Goal: Transaction & Acquisition: Purchase product/service

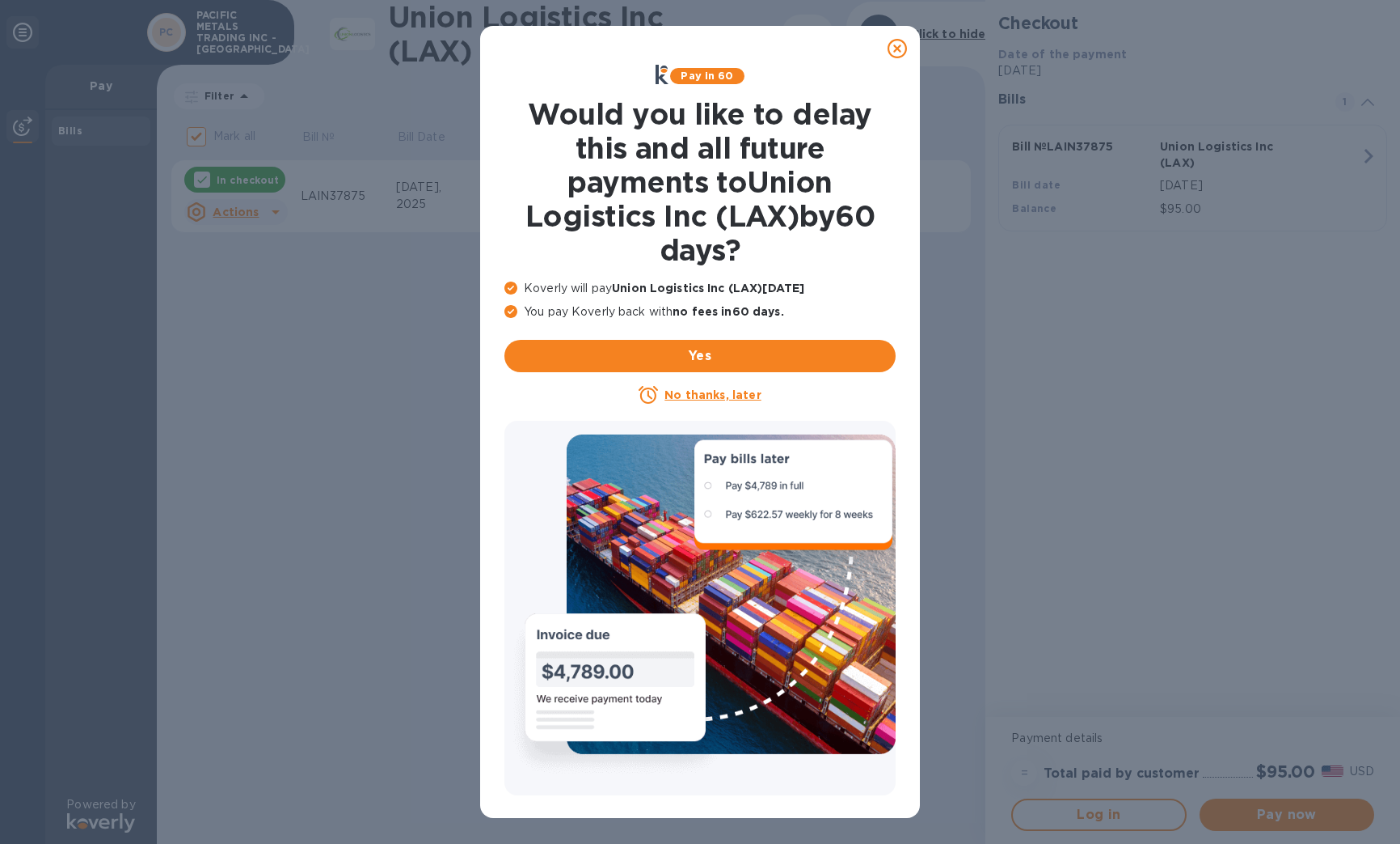
click at [894, 45] on icon at bounding box center [897, 48] width 20 height 20
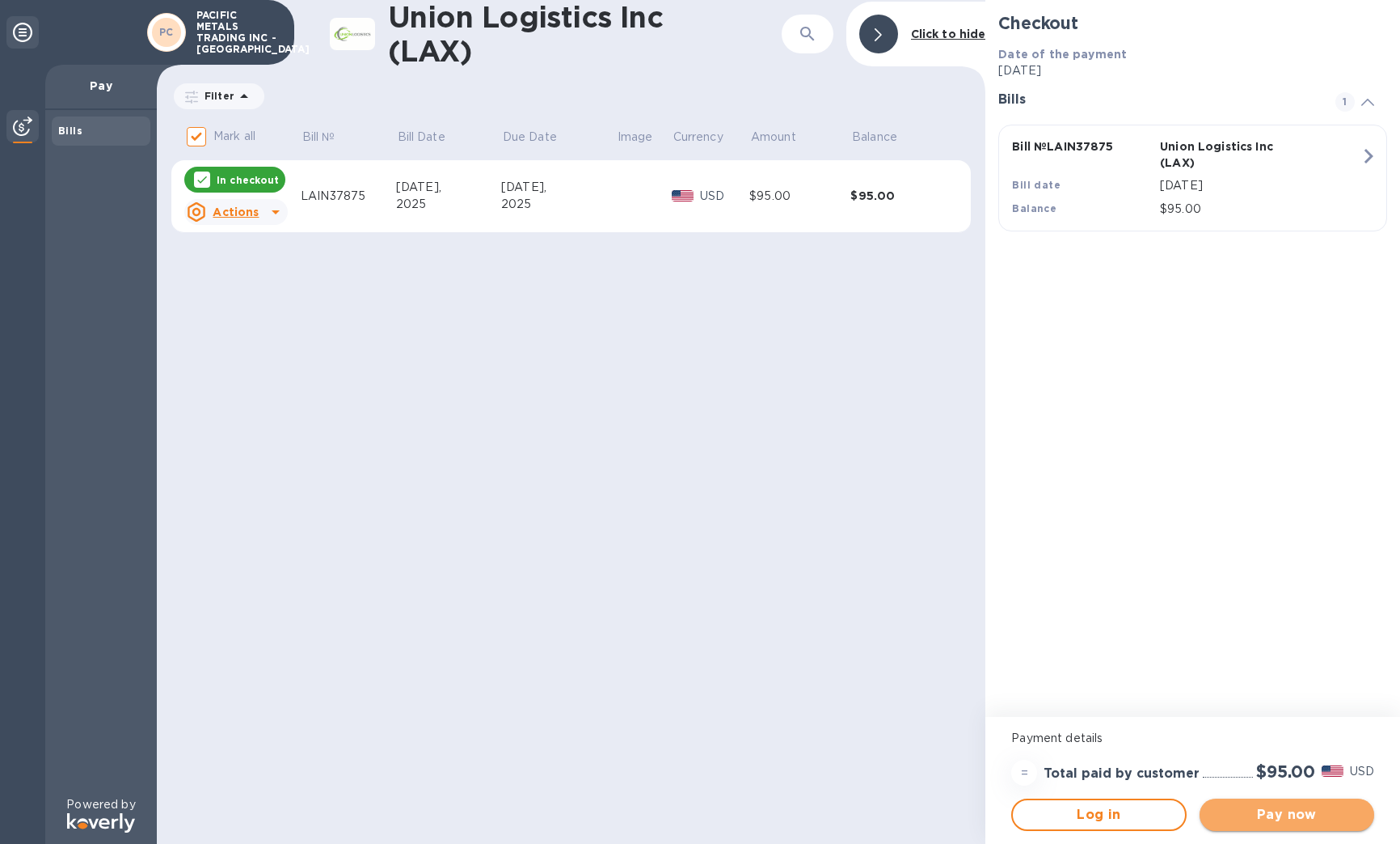
click at [1302, 815] on span "Pay now" at bounding box center [1287, 814] width 149 height 20
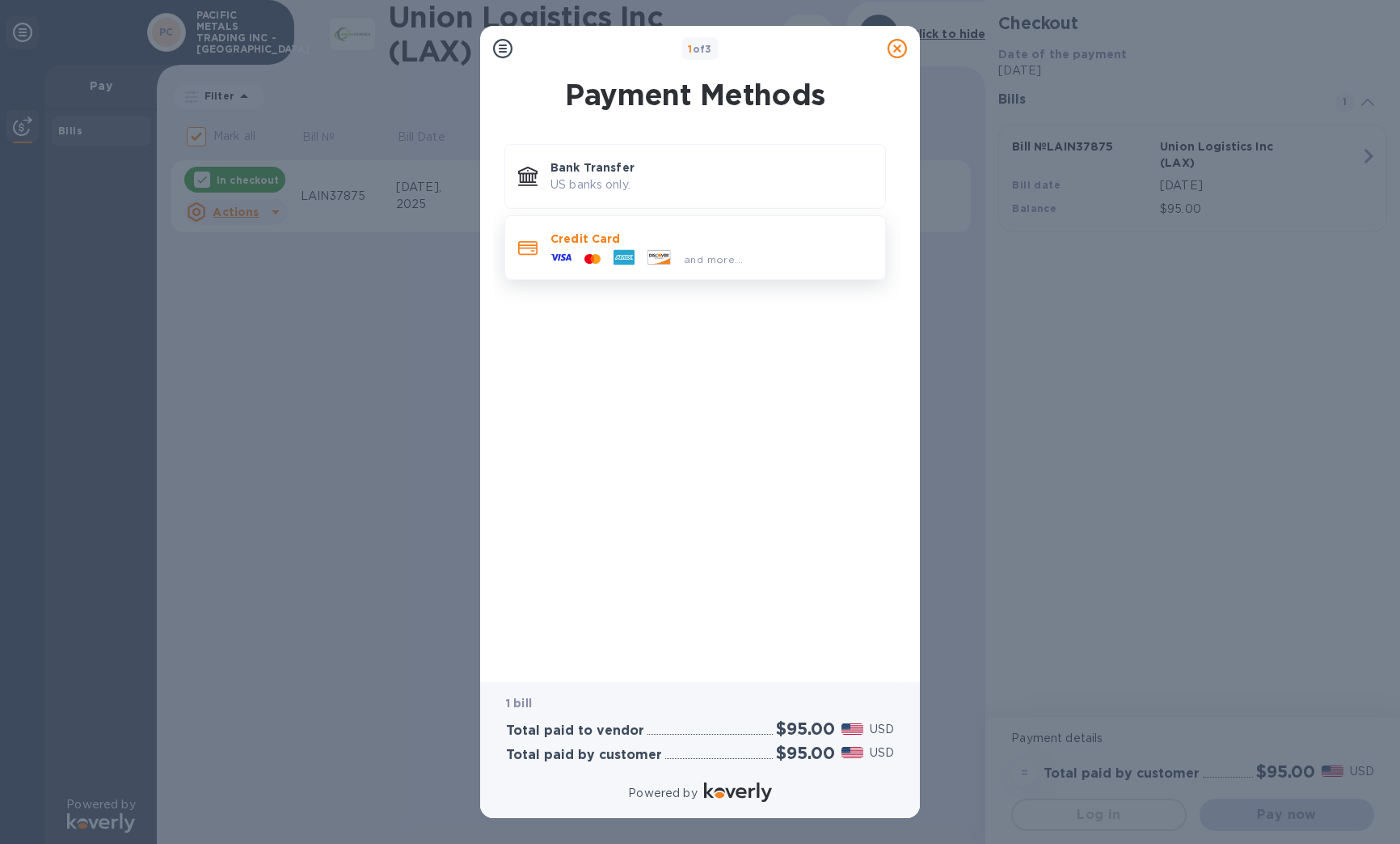
click at [649, 253] on icon at bounding box center [660, 256] width 22 height 13
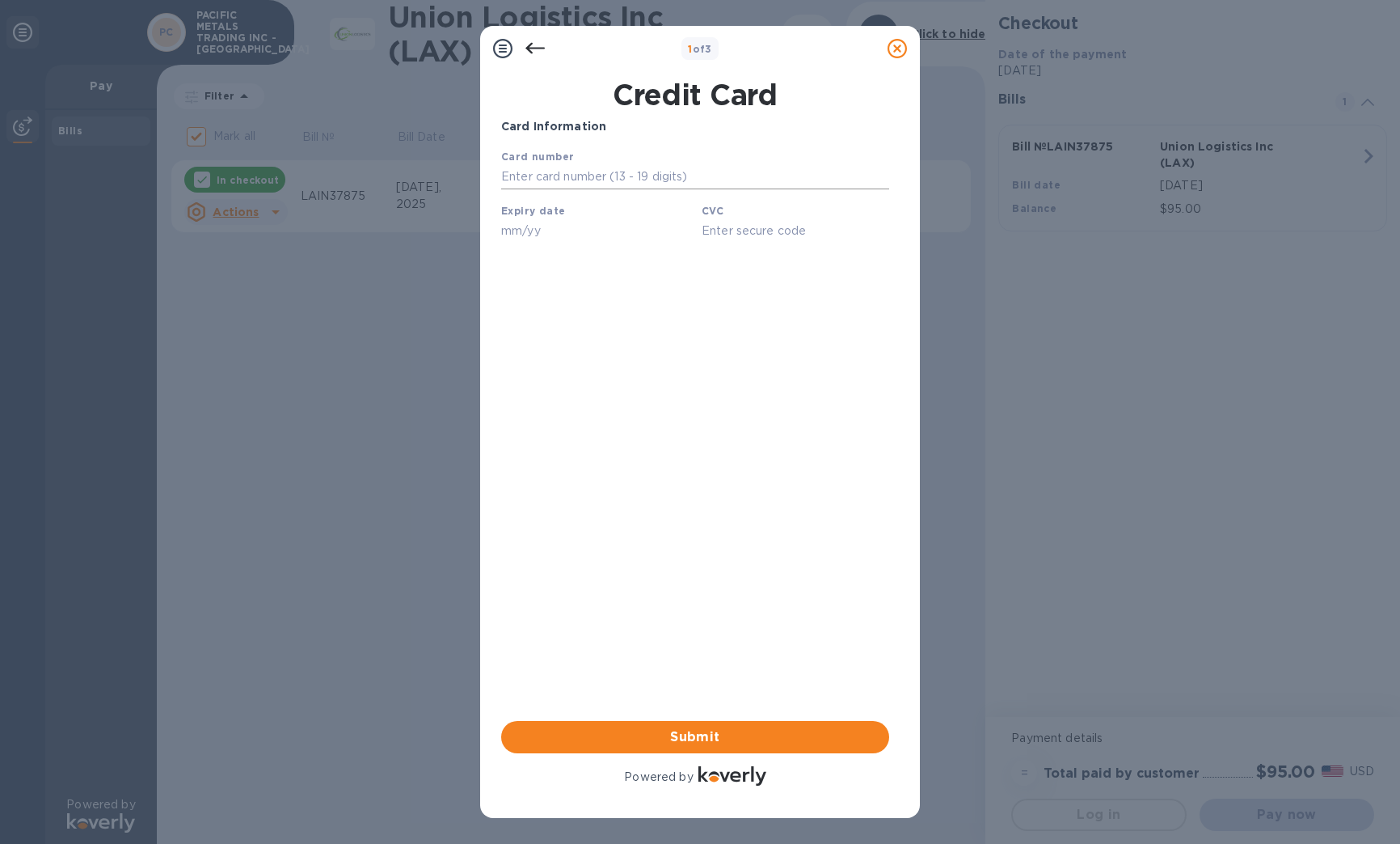
click at [696, 181] on input "text" at bounding box center [696, 177] width 388 height 24
type input "[CREDIT_CARD_NUMBER]"
type input "11/28"
type input "2698"
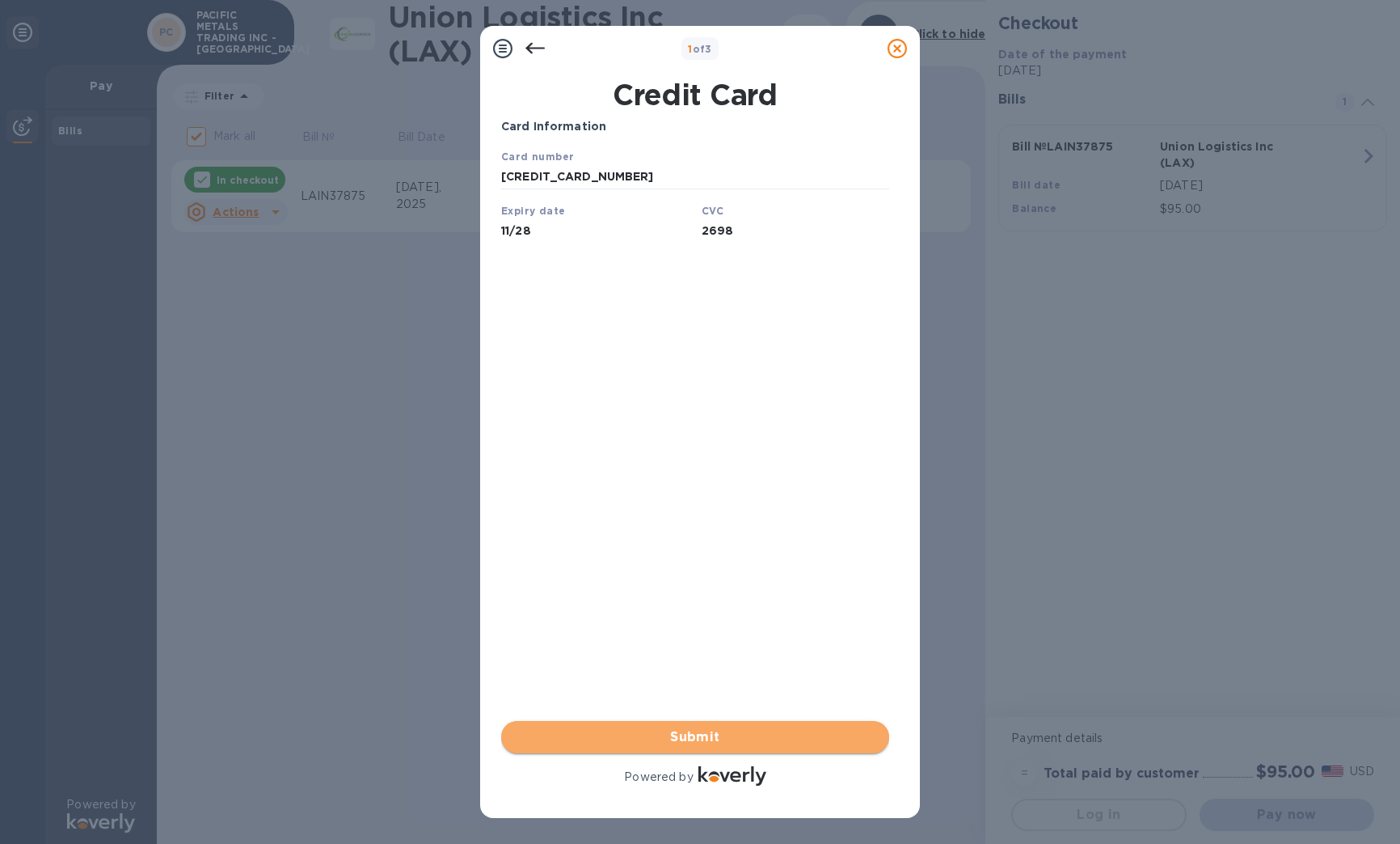
click at [714, 737] on span "Submit" at bounding box center [696, 737] width 363 height 20
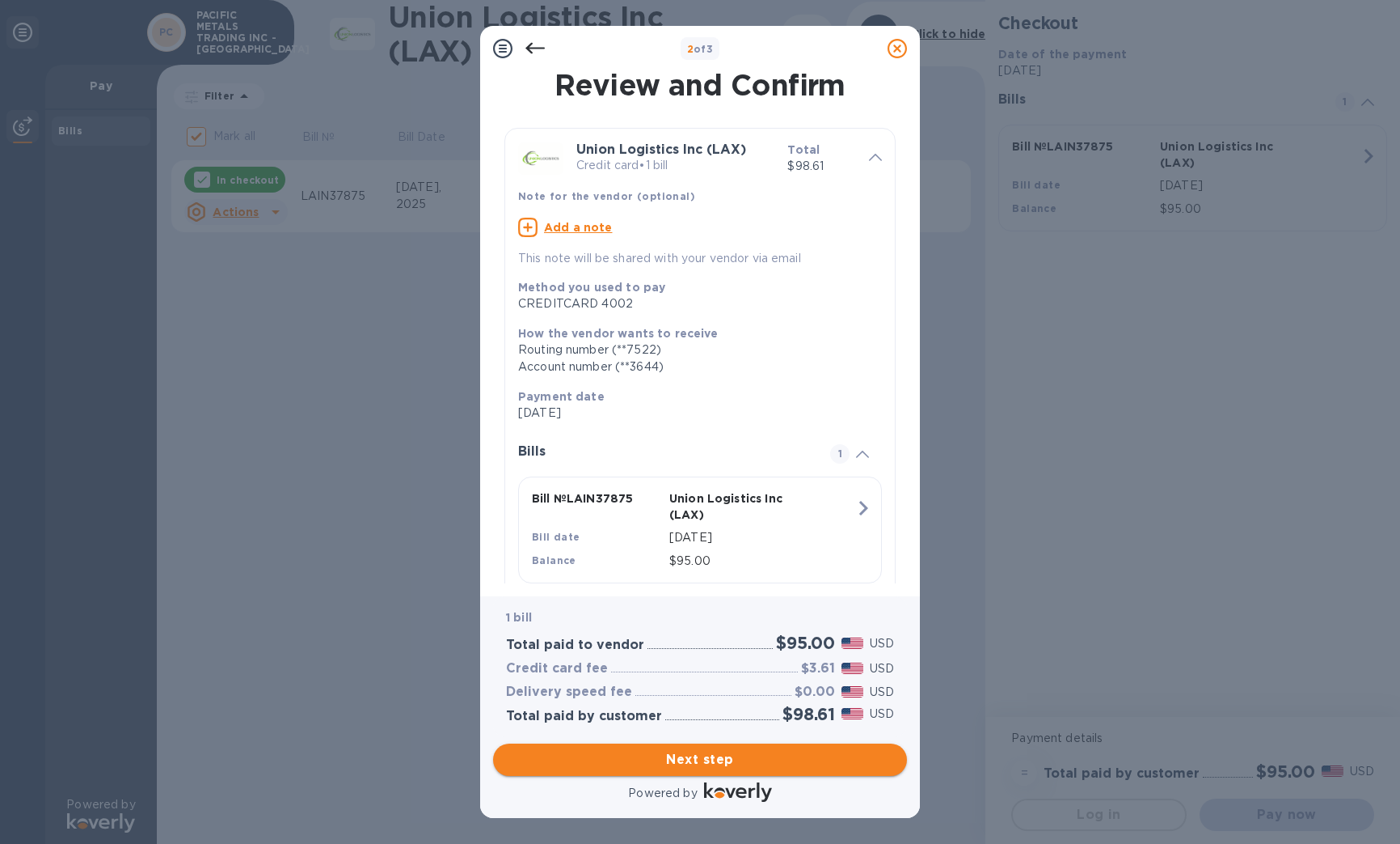
click at [697, 763] on span "Next step" at bounding box center [700, 760] width 388 height 20
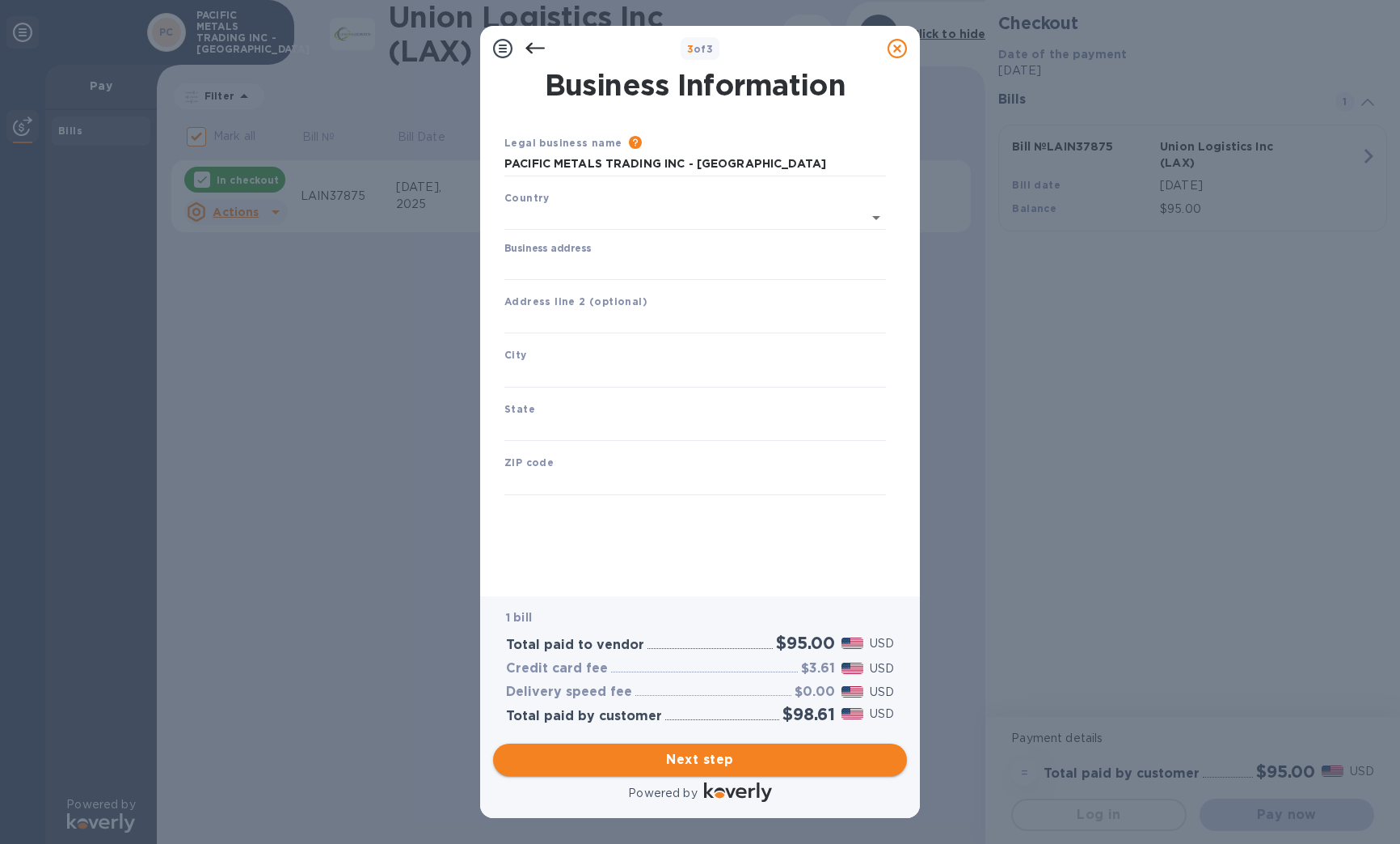
type input "[GEOGRAPHIC_DATA]"
drag, startPoint x: 619, startPoint y: 160, endPoint x: 428, endPoint y: 154, distance: 191.1
type input "h"
type input "[PERSON_NAME] COMPANY INC"
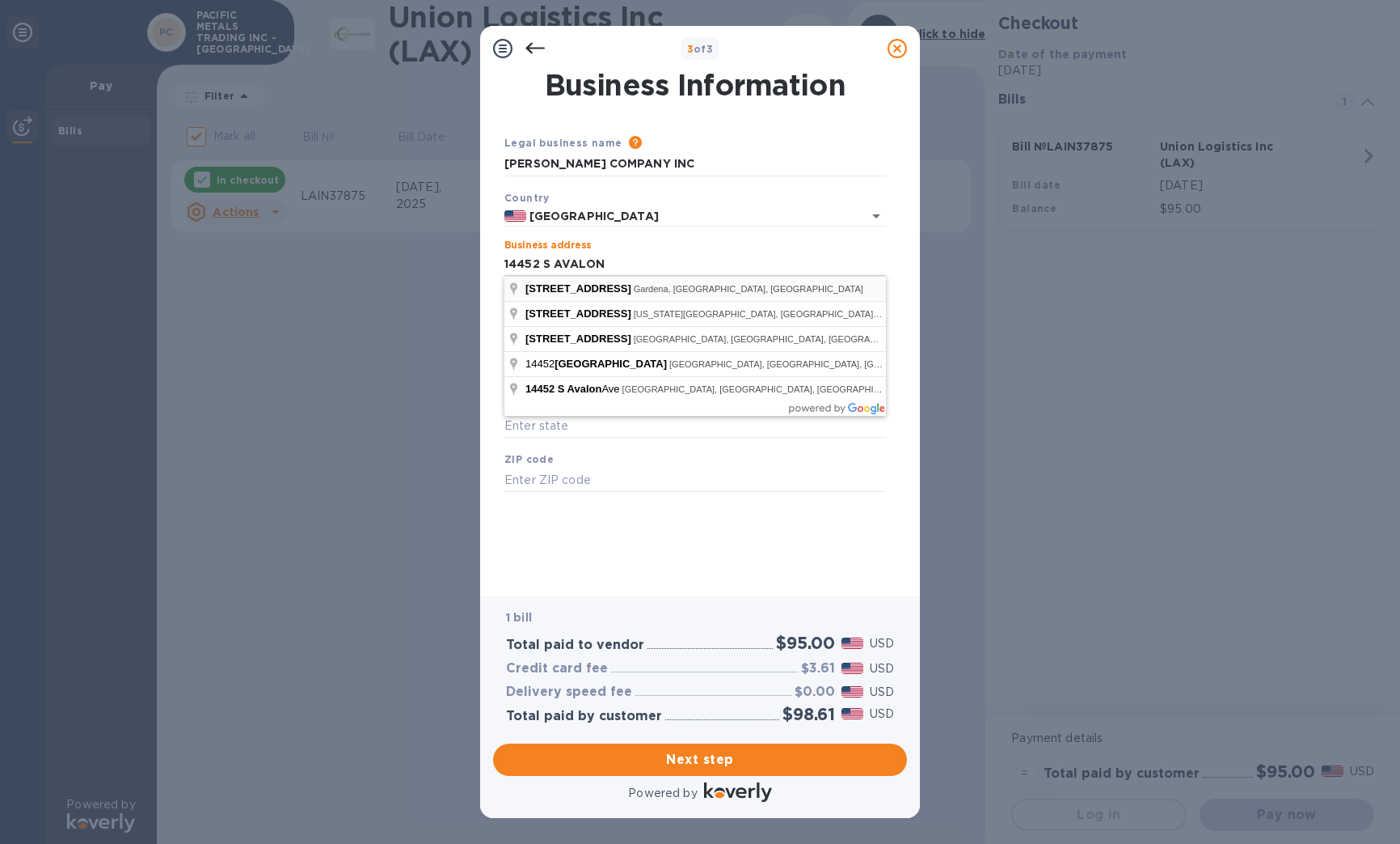
type input "[STREET_ADDRESS]"
type input "Gardena"
type input "CA"
type input "90248"
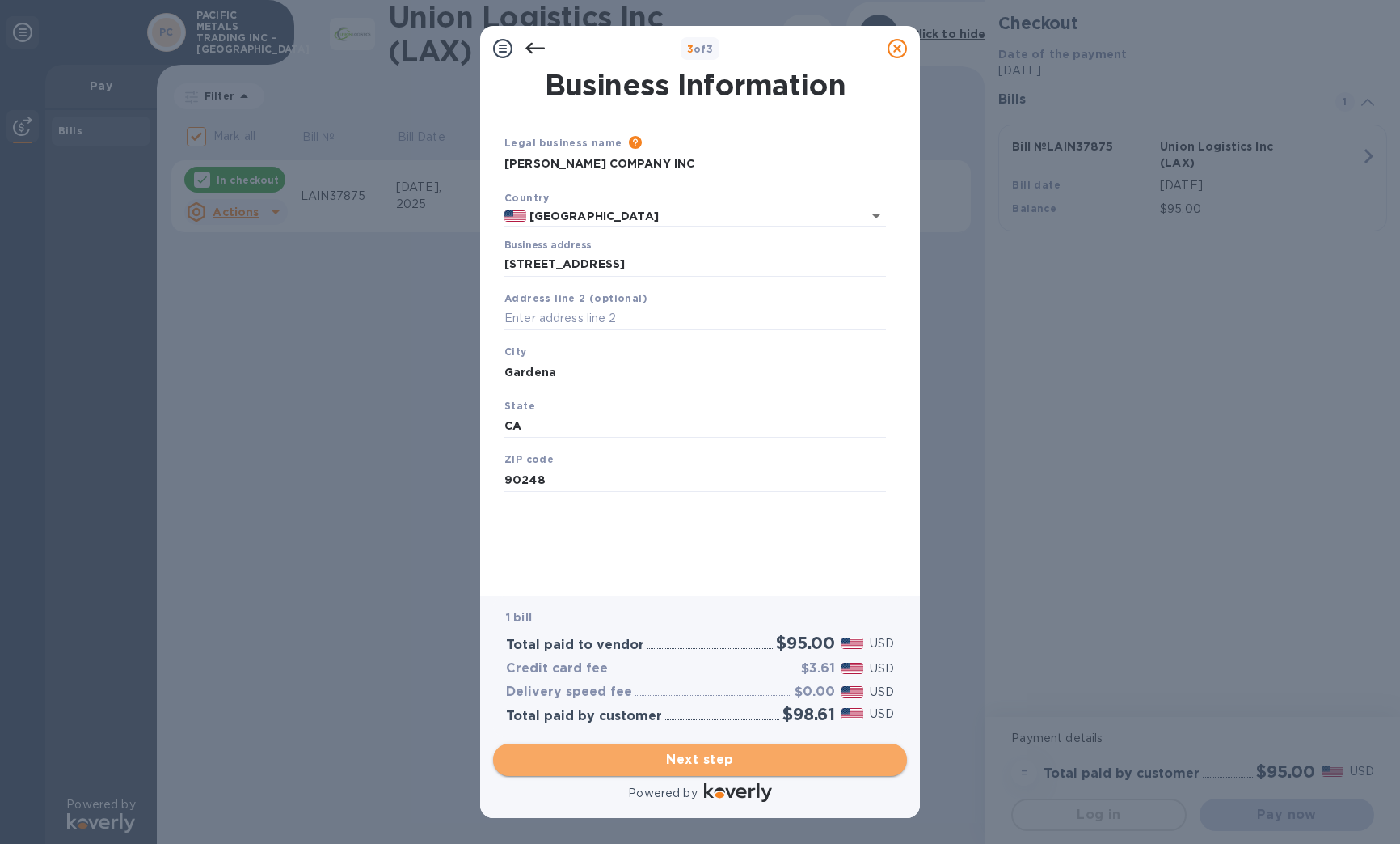
click at [678, 764] on span "Next step" at bounding box center [700, 760] width 388 height 20
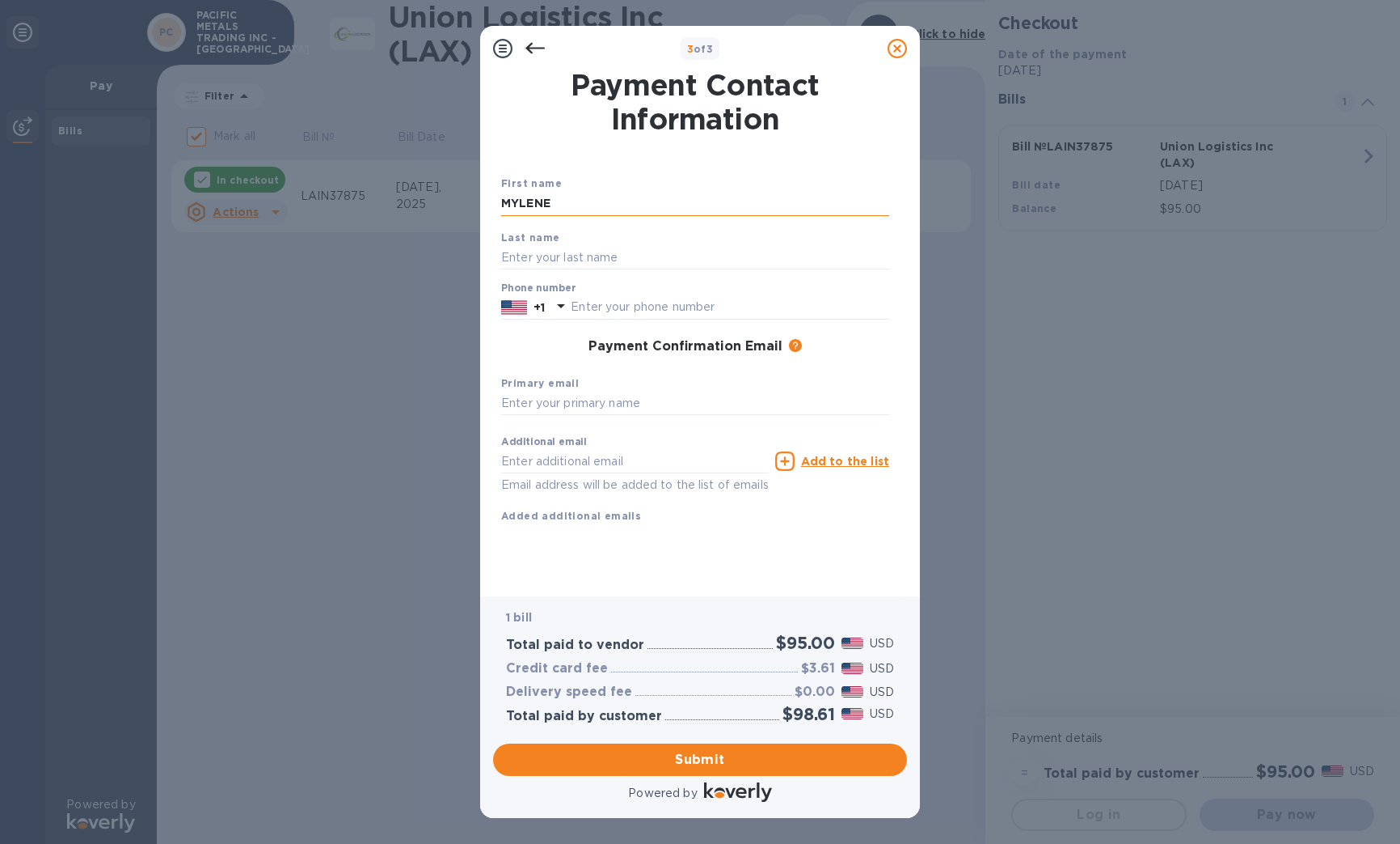
type input "MYLENE"
type input "TAN"
type input "3104176300"
type input "[EMAIL_ADDRESS][DOMAIN_NAME]"
click at [705, 772] on button "Submit" at bounding box center [700, 760] width 414 height 32
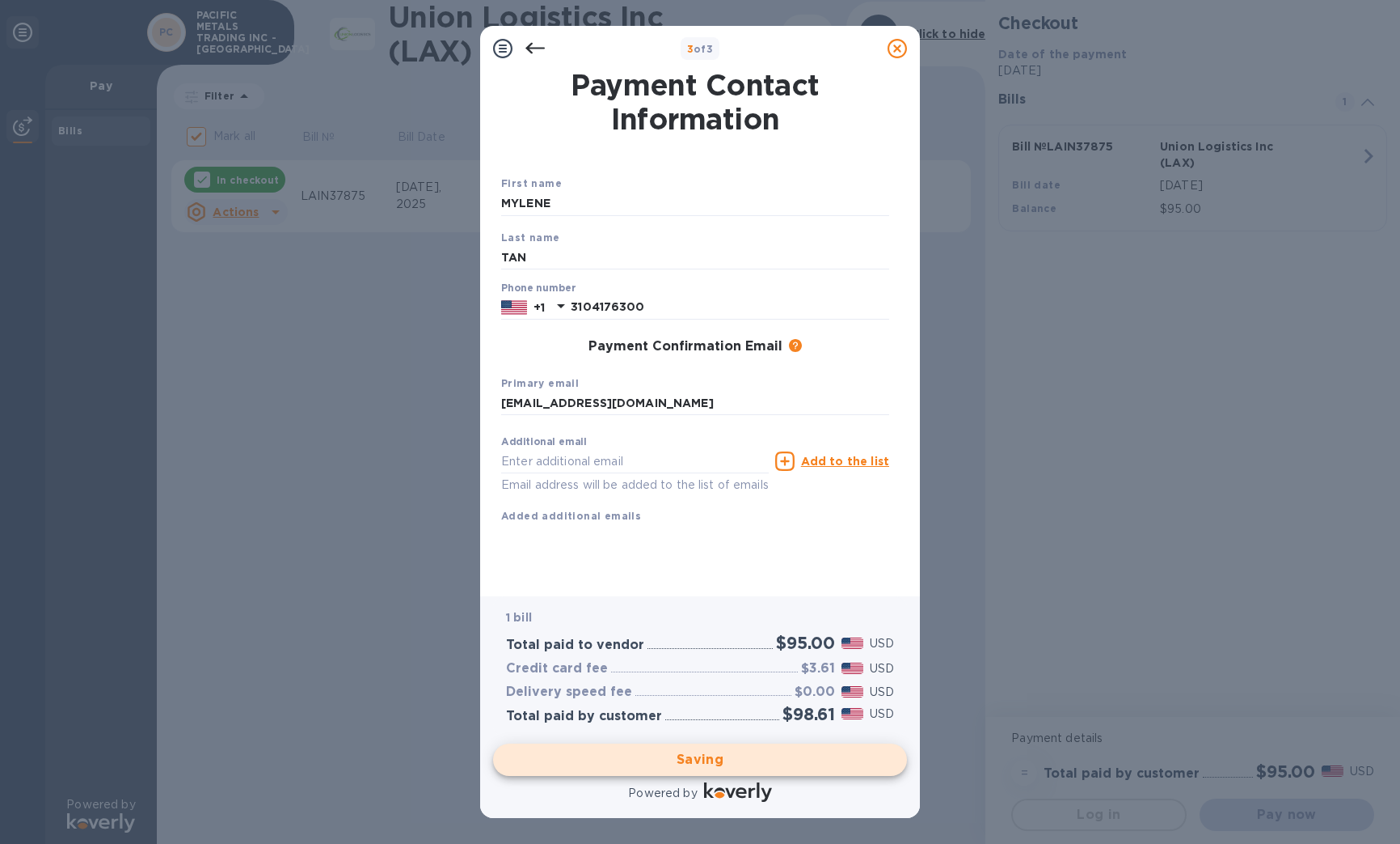
checkbox input "false"
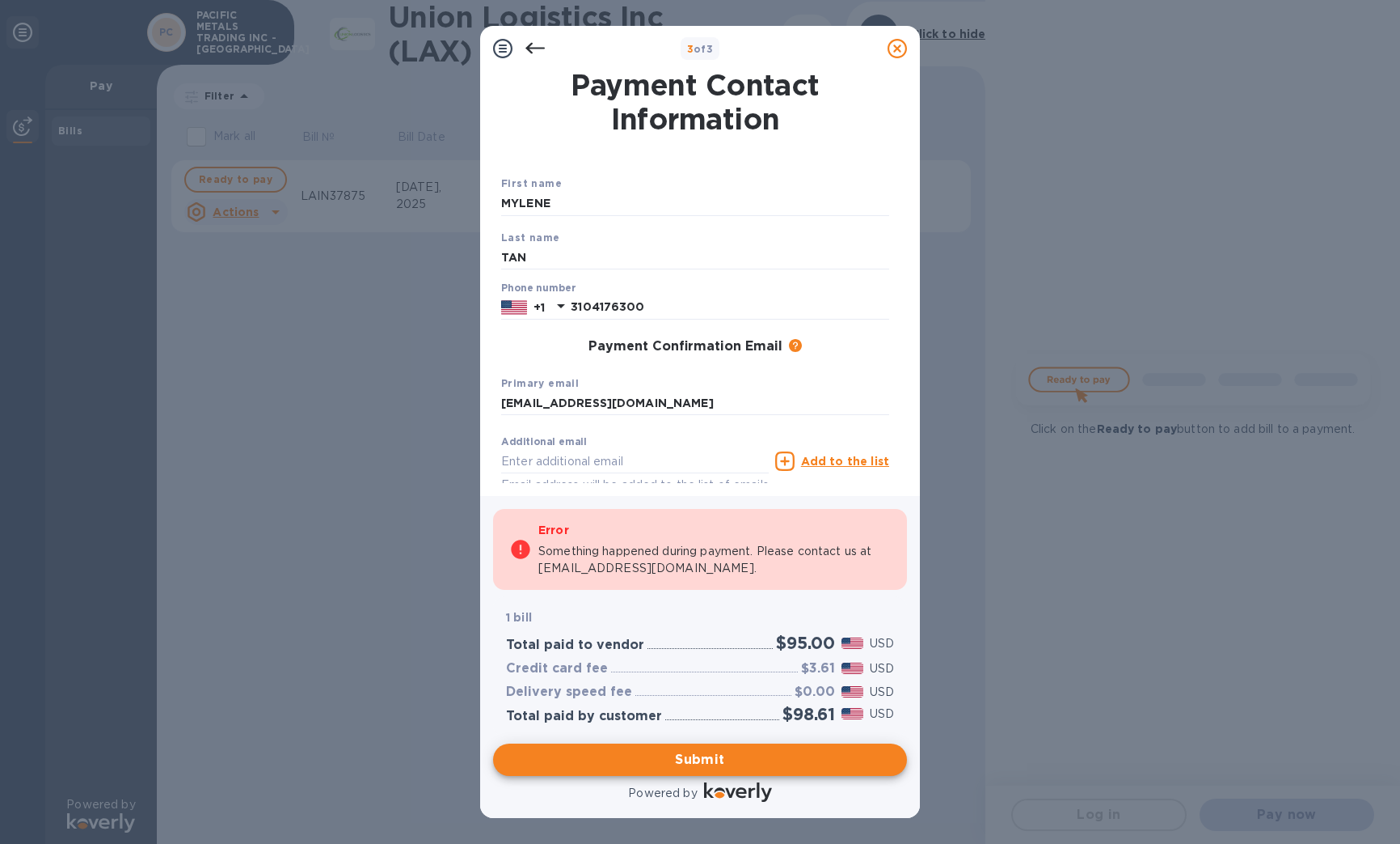
drag, startPoint x: 724, startPoint y: 602, endPoint x: 725, endPoint y: 614, distance: 12.0
click at [724, 602] on div "1 bill Total paid to vendor $95.00 USD Credit card fee $3.61 USD Delivery speed…" at bounding box center [700, 666] width 414 height 140
click at [620, 594] on div "1 bill Total paid to vendor $95.00 USD Credit card fee $3.61 USD Delivery speed…" at bounding box center [700, 665] width 420 height 146
drag, startPoint x: 584, startPoint y: 445, endPoint x: 599, endPoint y: 446, distance: 15.0
click at [584, 445] on div "Additional email Email address will be added to the list of emails" at bounding box center [635, 465] width 267 height 58
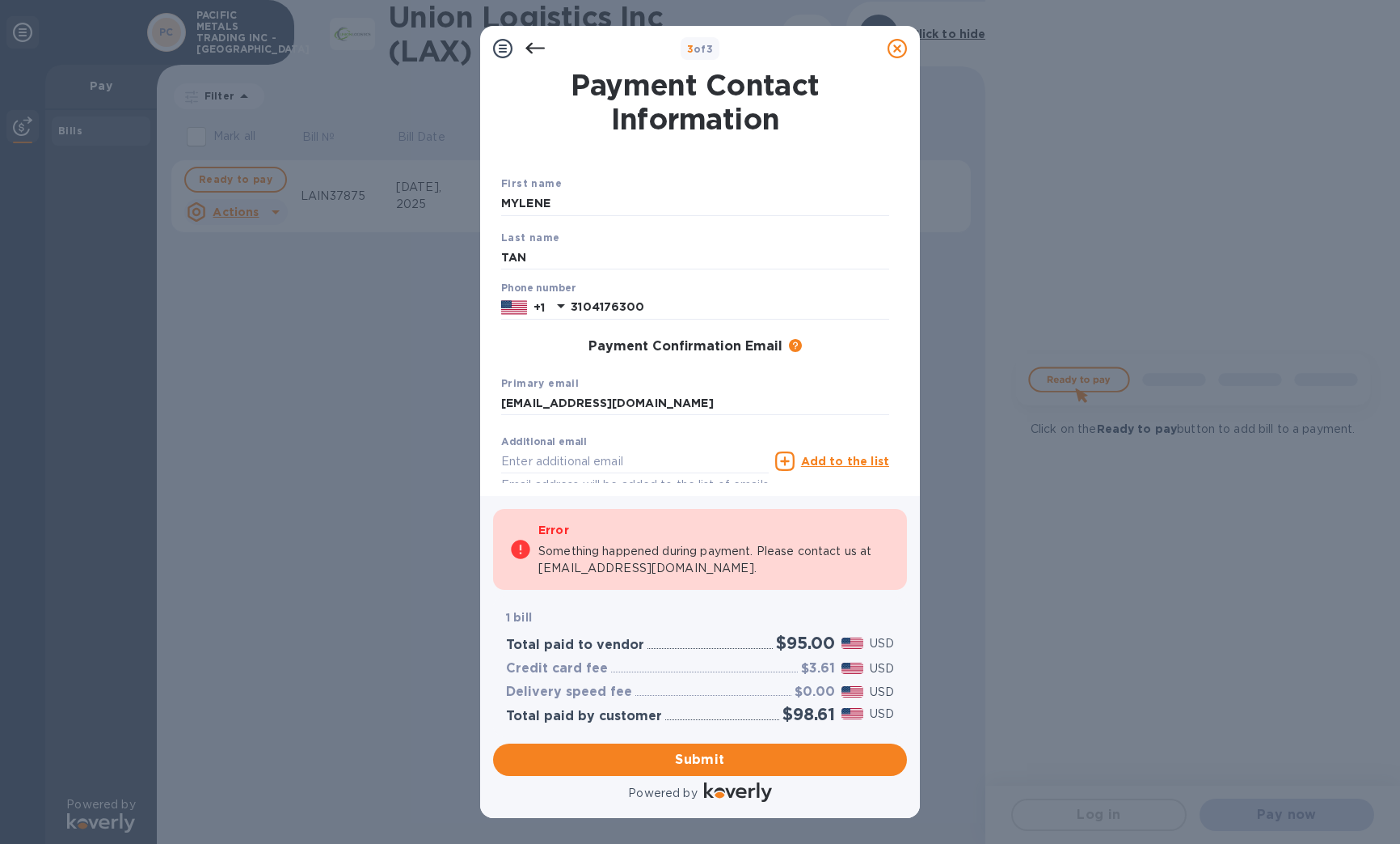
drag, startPoint x: 707, startPoint y: 374, endPoint x: 716, endPoint y: 365, distance: 12.7
click at [708, 374] on div "Primary email [EMAIL_ADDRESS][DOMAIN_NAME]" at bounding box center [695, 395] width 401 height 54
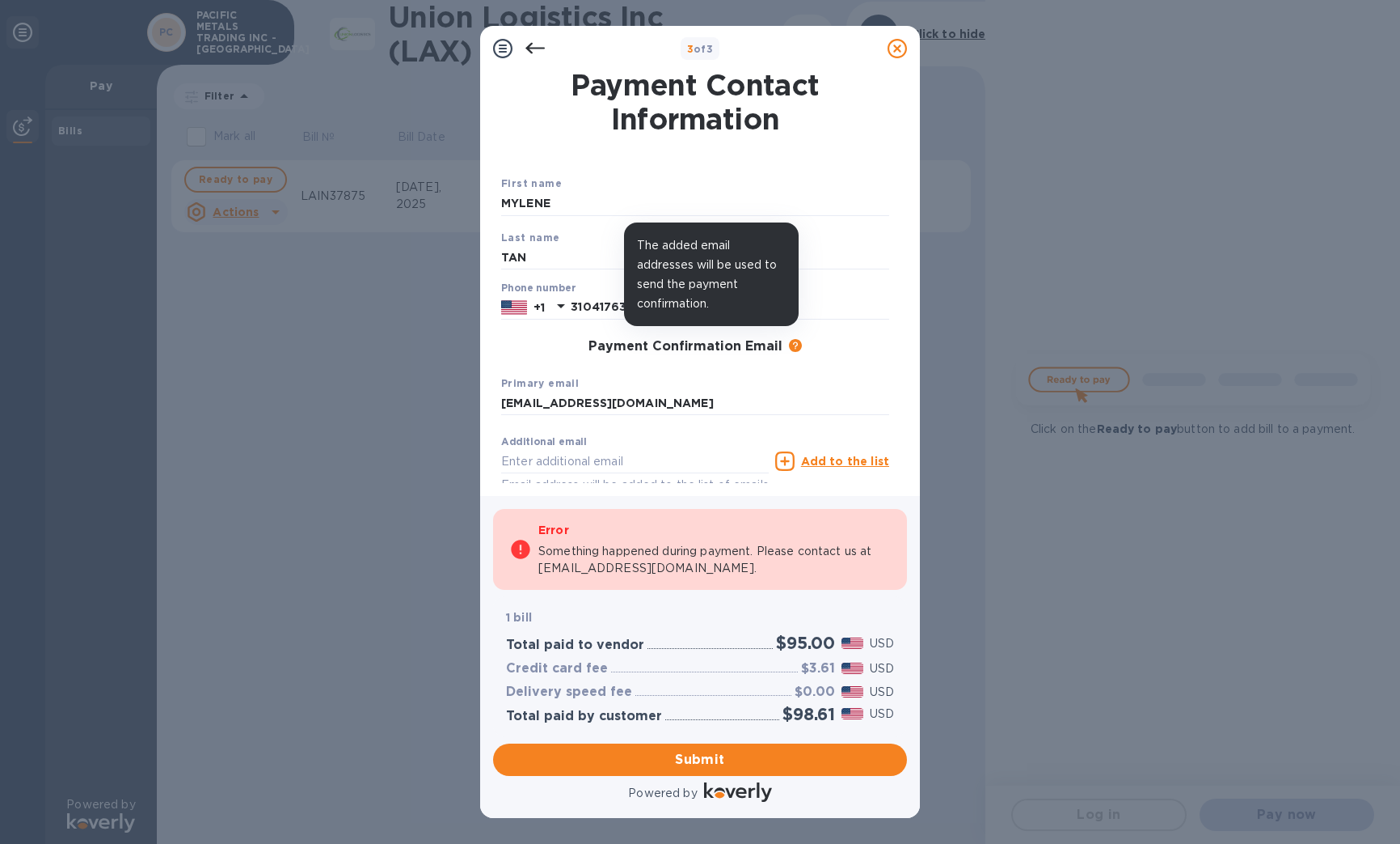
click at [795, 341] on icon at bounding box center [795, 345] width 13 height 13
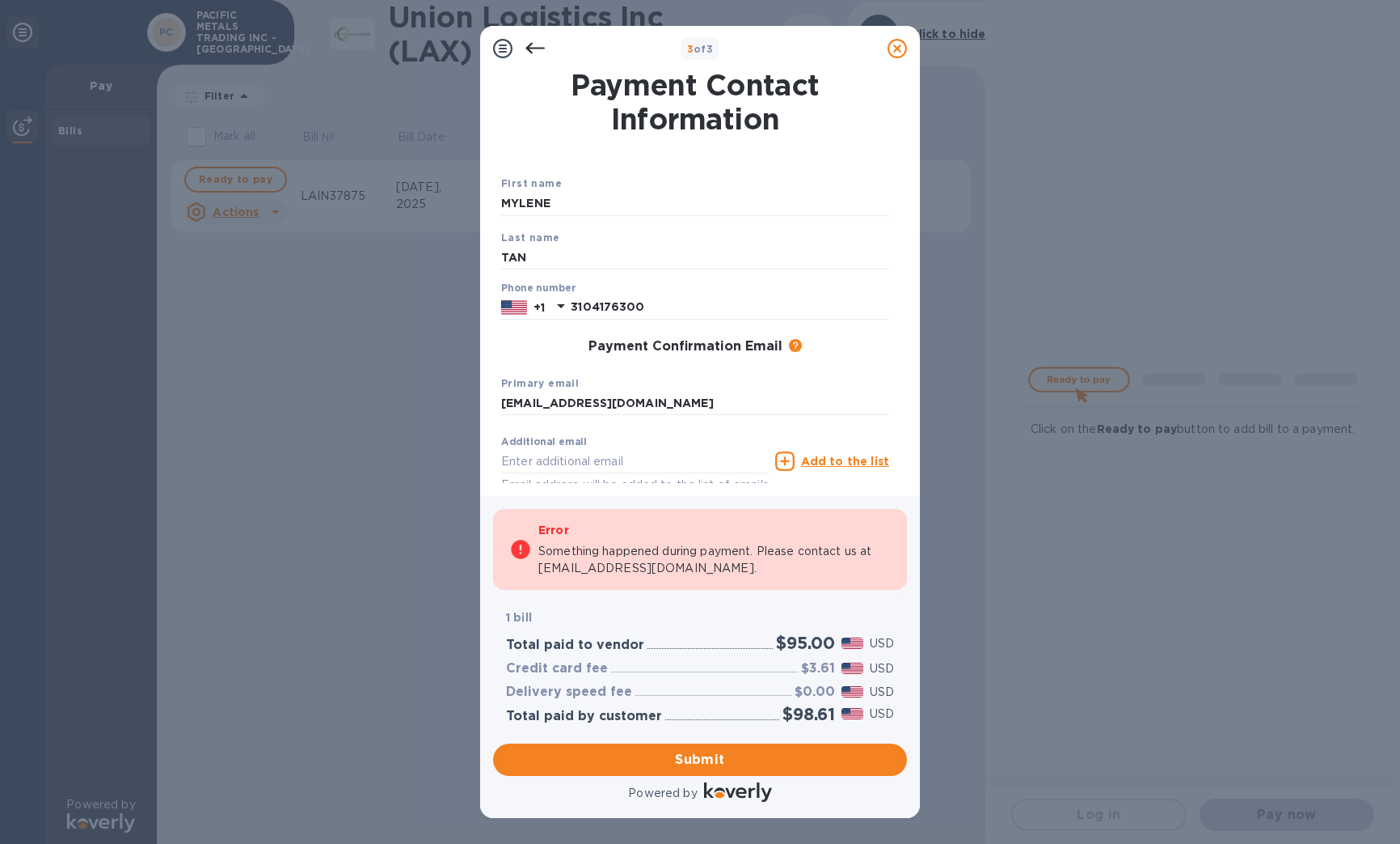
click at [745, 385] on div "Primary email [EMAIL_ADDRESS][DOMAIN_NAME]" at bounding box center [695, 395] width 401 height 54
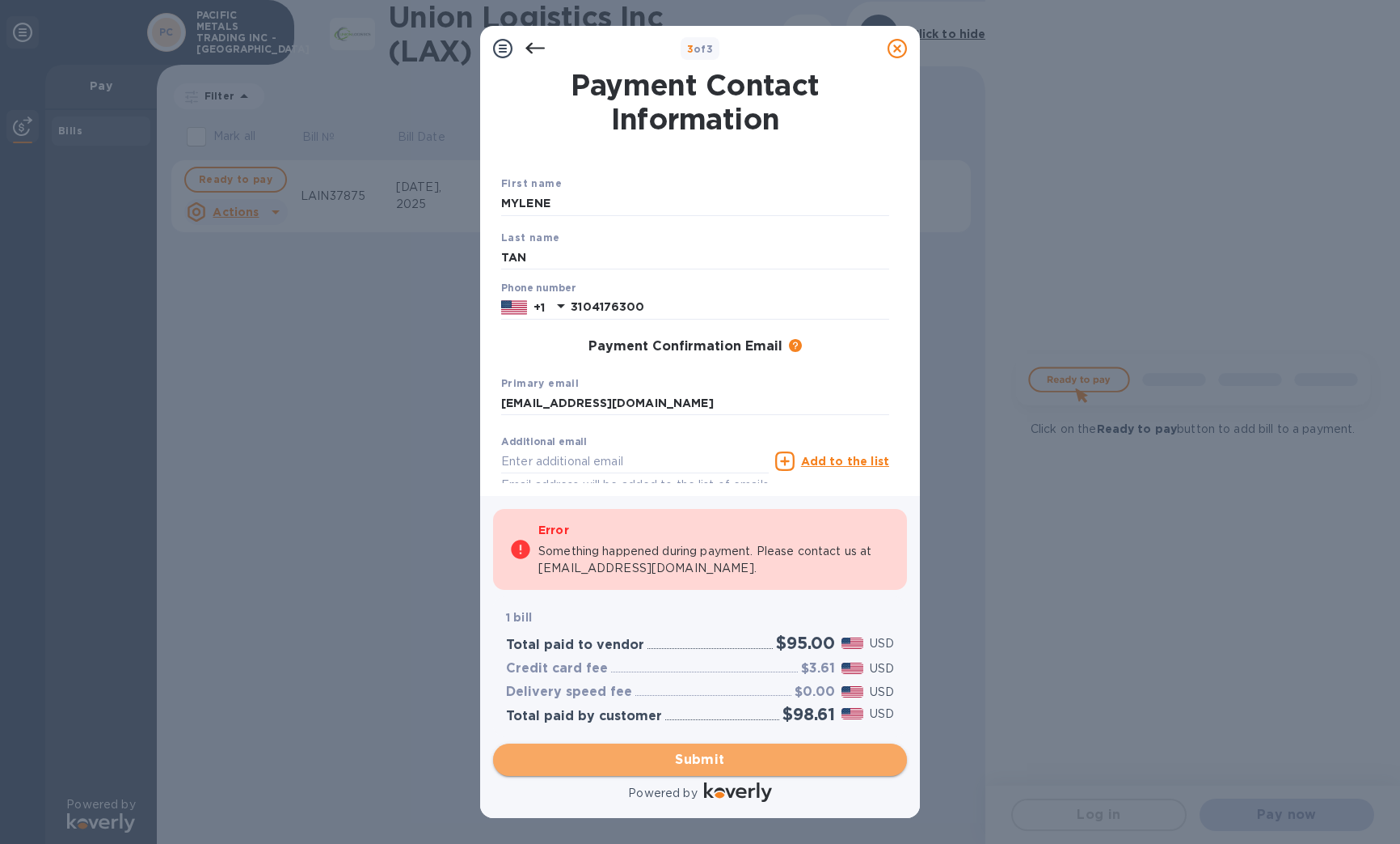
click at [707, 763] on span "Submit" at bounding box center [700, 760] width 388 height 20
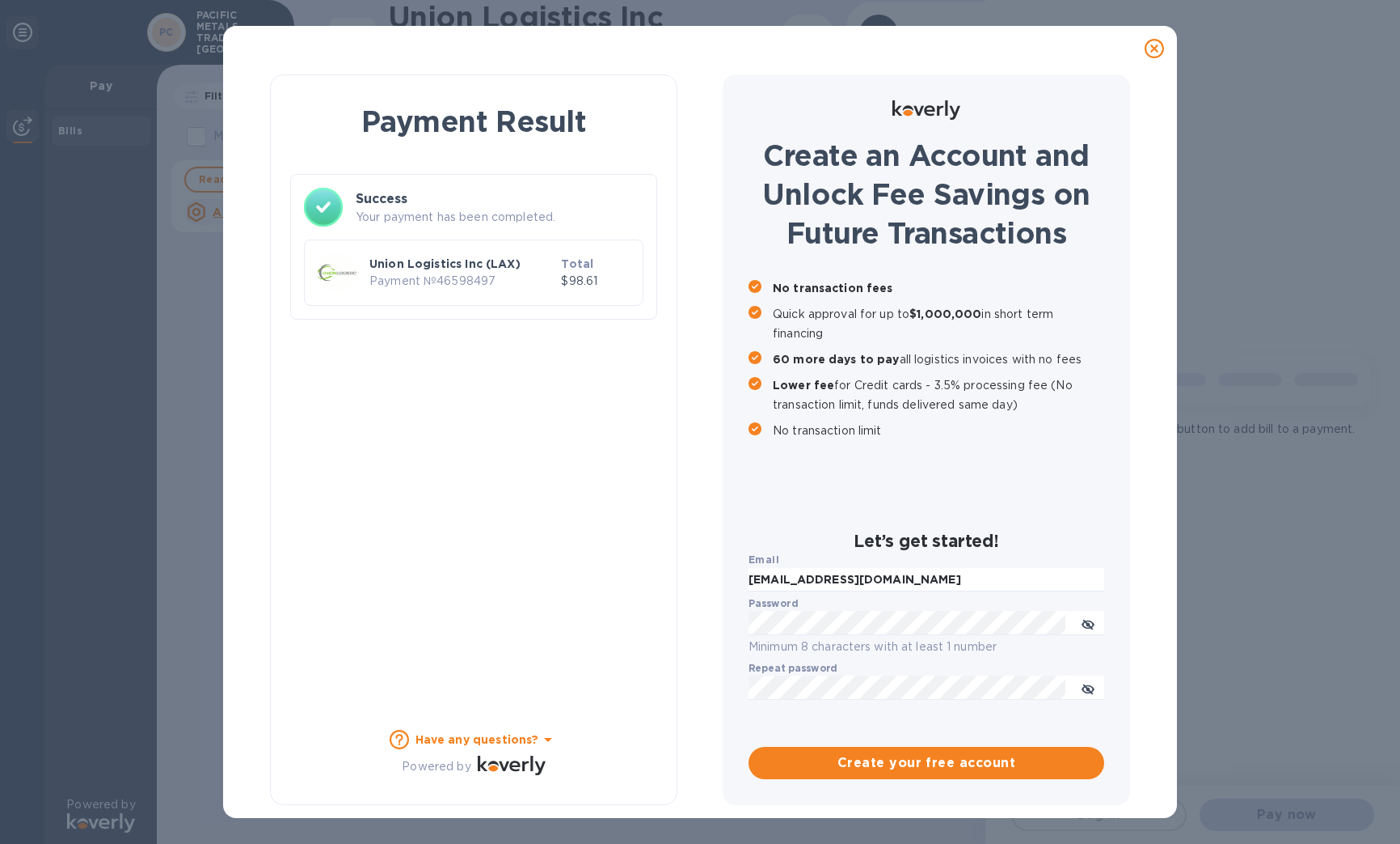
click at [1150, 44] on icon at bounding box center [1155, 48] width 20 height 20
